Goal: Find specific page/section: Find specific page/section

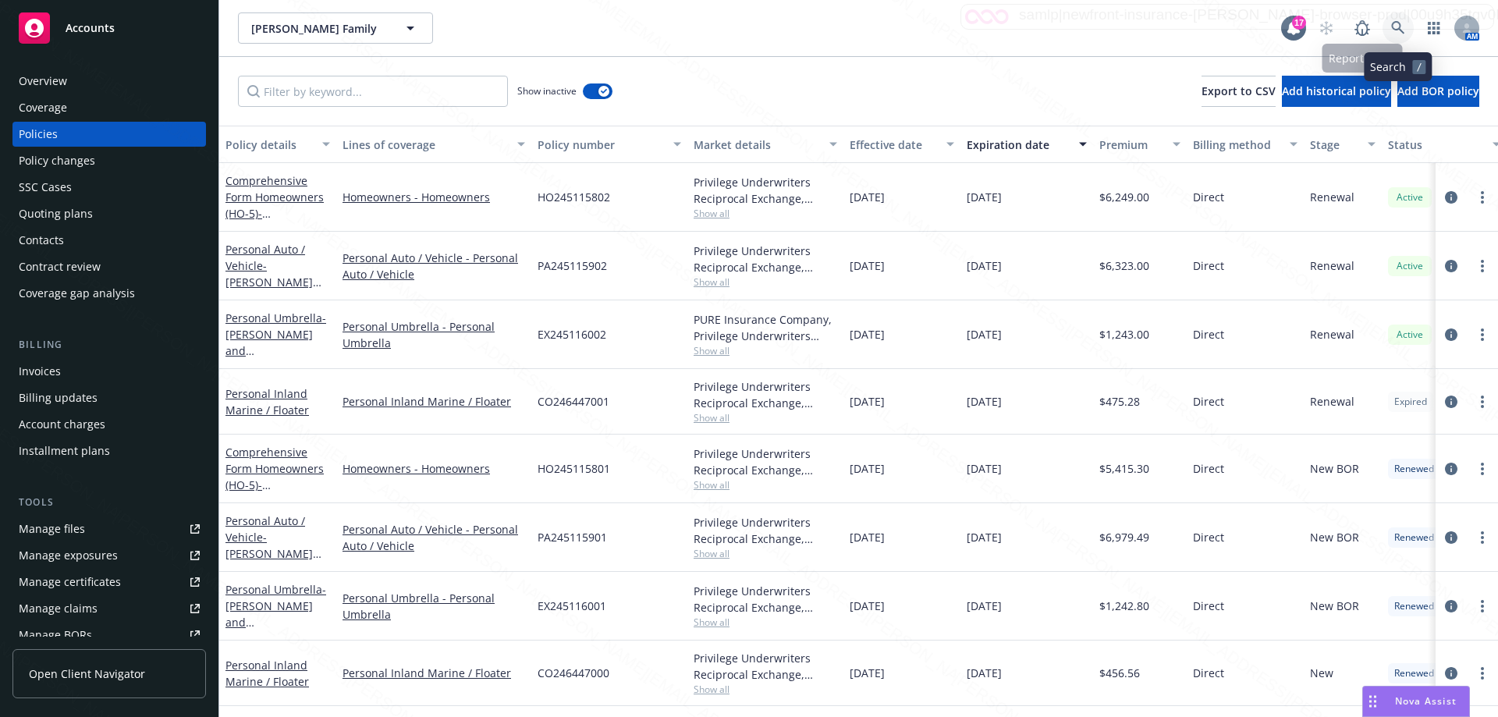
click at [1392, 27] on icon at bounding box center [1397, 27] width 13 height 13
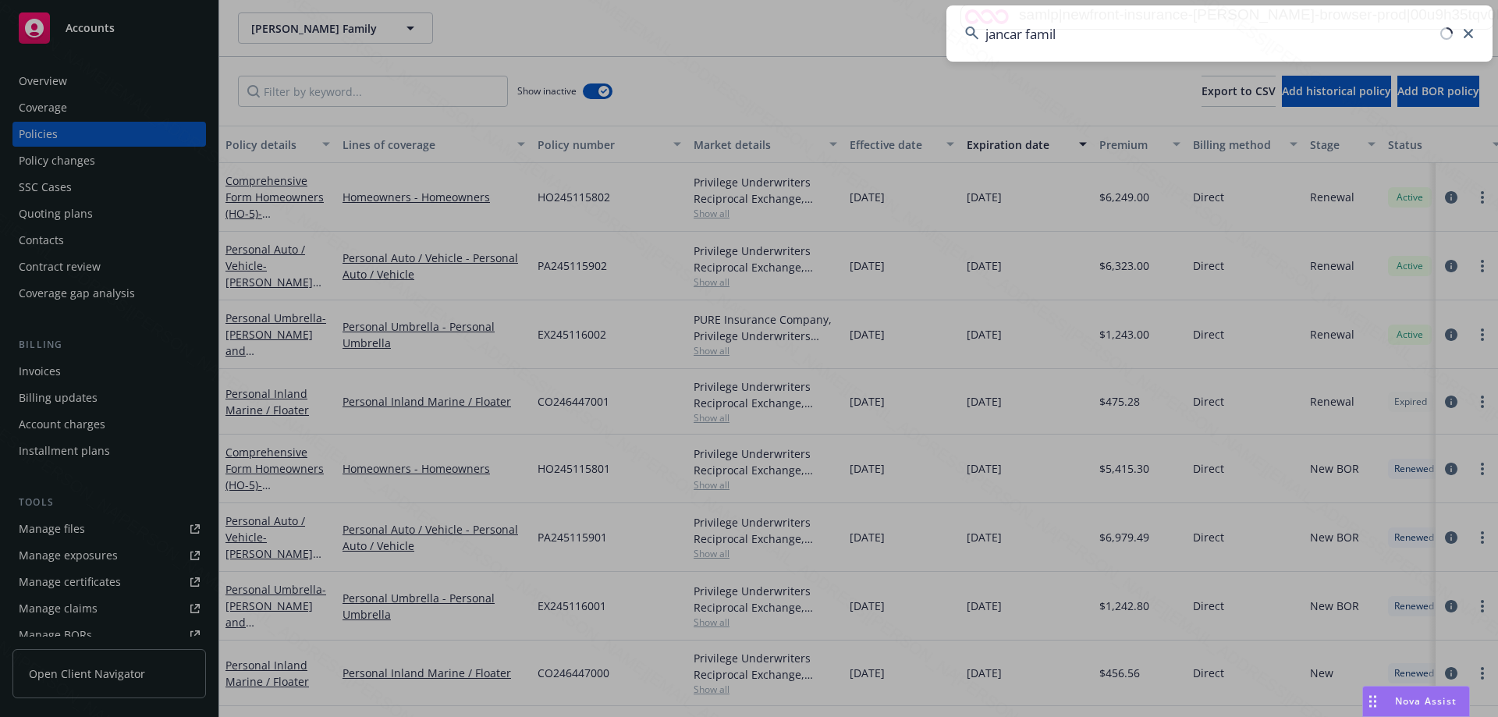
type input "jancar family"
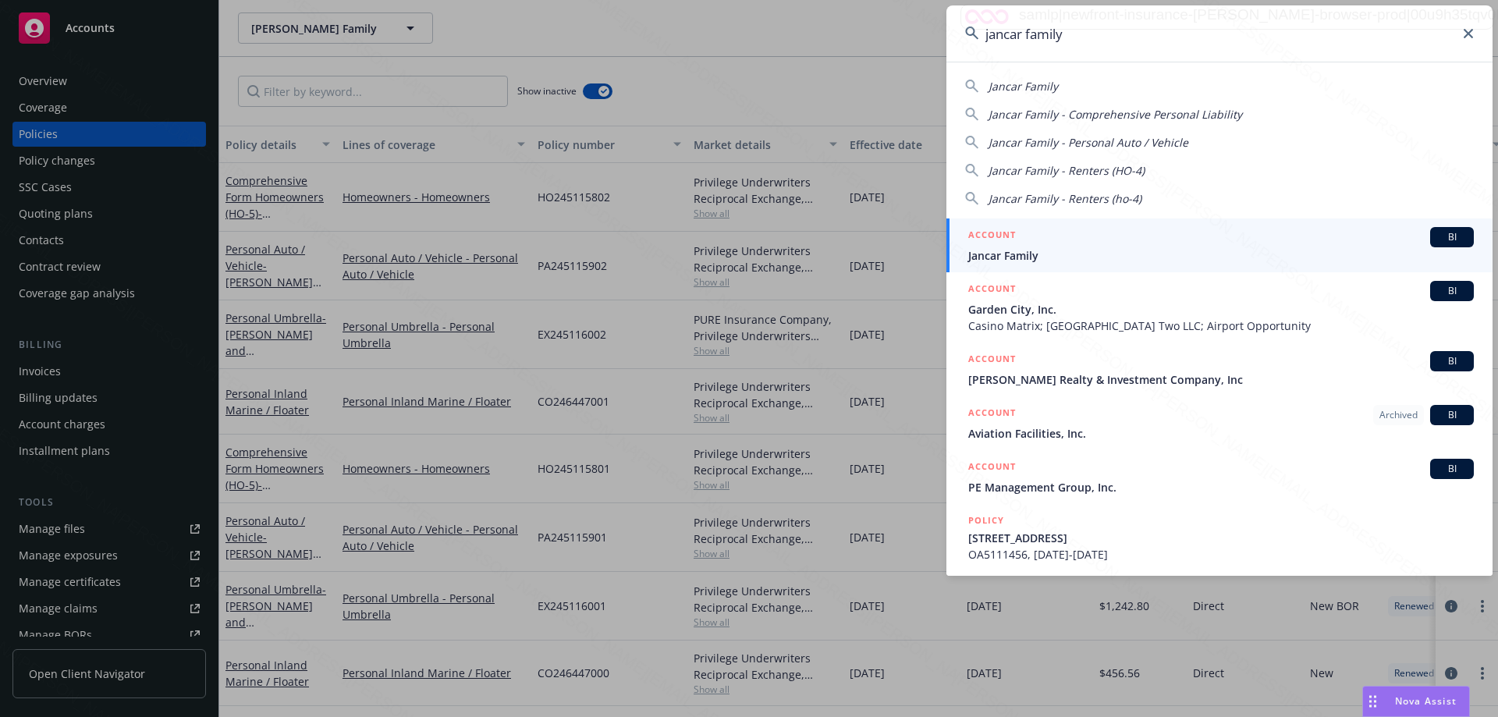
click at [1034, 247] on div "ACCOUNT BI" at bounding box center [1221, 237] width 506 height 20
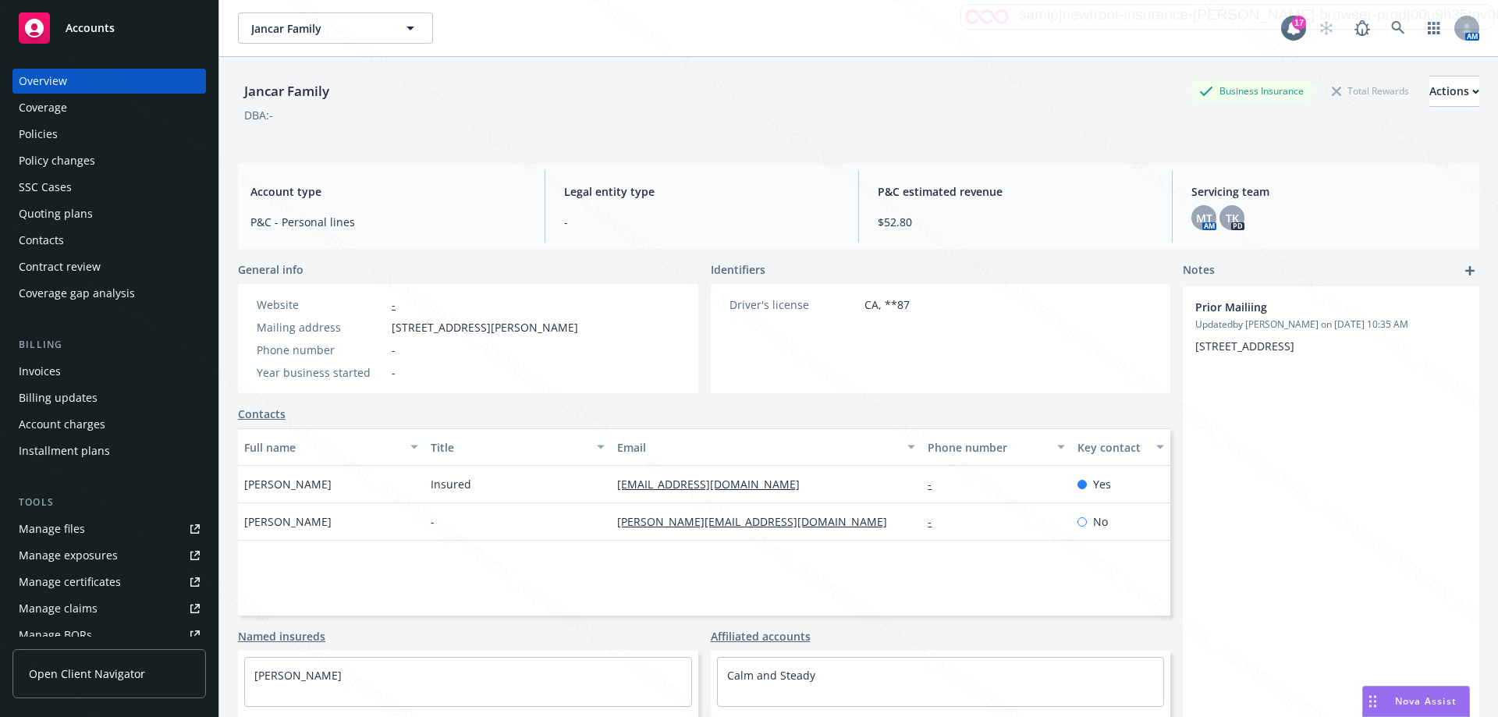
click at [57, 133] on div "Policies" at bounding box center [109, 134] width 181 height 25
